Goal: Check status: Check status

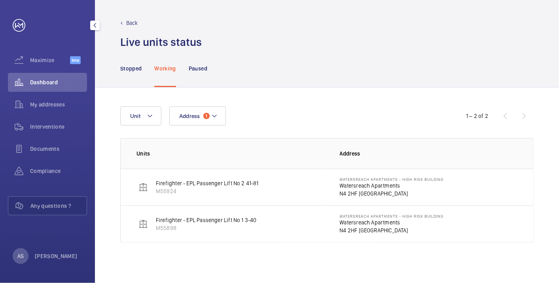
drag, startPoint x: 38, startPoint y: 79, endPoint x: 41, endPoint y: 83, distance: 5.5
click at [38, 79] on span "Dashboard" at bounding box center [58, 82] width 57 height 8
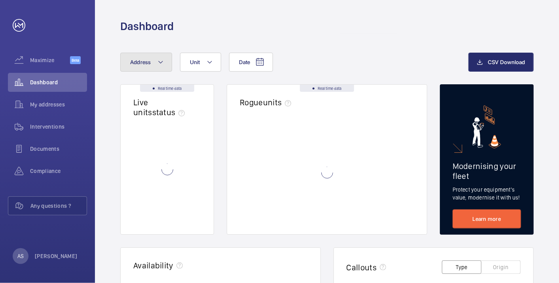
click at [146, 62] on span "Address" at bounding box center [140, 62] width 21 height 6
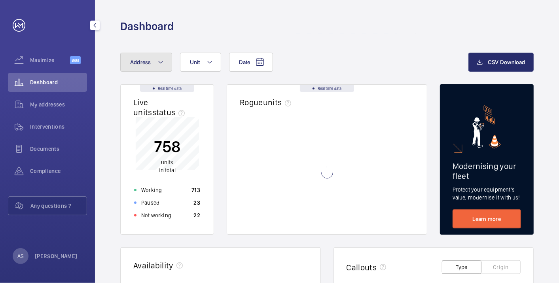
click at [161, 70] on button "Address" at bounding box center [146, 62] width 52 height 19
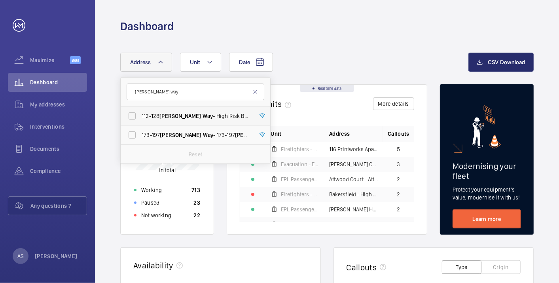
type input "williams way"
drag, startPoint x: 195, startPoint y: 118, endPoint x: 193, endPoint y: 125, distance: 7.5
click at [195, 119] on span "112-128 Williams Way - High Risk Building - 112-128 Williams Way , LONDON HA0 2…" at bounding box center [196, 116] width 109 height 8
click at [140, 119] on input "112-128 Williams Way - High Risk Building - 112-128 Williams Way , LONDON HA0 2…" at bounding box center [132, 116] width 16 height 16
checkbox input "true"
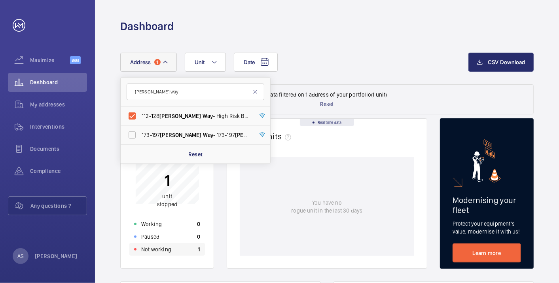
click at [166, 248] on p "Not working" at bounding box center [156, 249] width 30 height 8
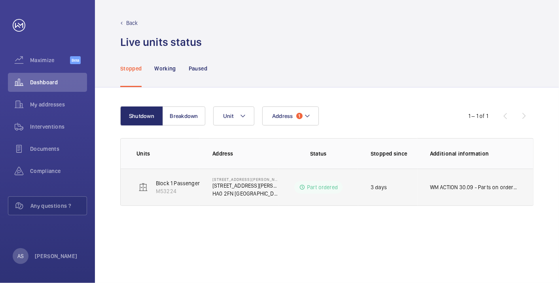
click at [444, 191] on td "WM ACTION 30.09 - Parts on order ETA Friday WM ACTION - 29/09 - New safety edge…" at bounding box center [475, 186] width 116 height 37
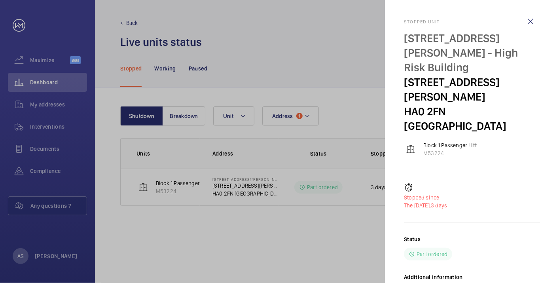
drag, startPoint x: 511, startPoint y: 246, endPoint x: 398, endPoint y: 246, distance: 113.5
click at [398, 246] on mat-sidenav "Stopped unit 112-128 Williams Way - High Risk Building 112-128 Williams Way HA0…" at bounding box center [472, 141] width 174 height 283
copy p "WM ACTION 30.09 - Parts on order ETA Friday"
